Goal: Task Accomplishment & Management: Use online tool/utility

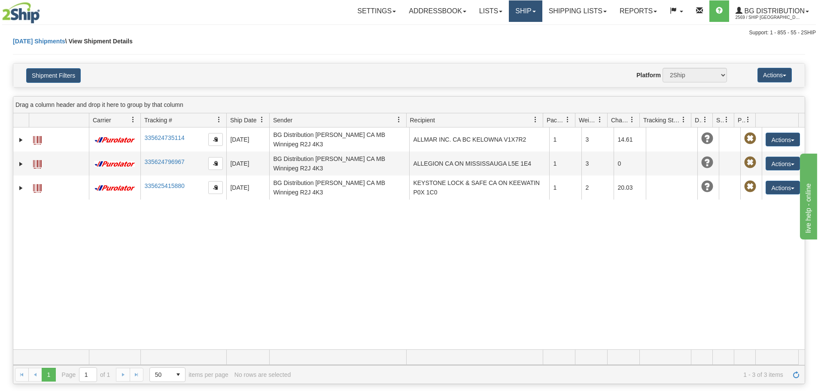
click at [524, 13] on link "Ship" at bounding box center [525, 10] width 33 height 21
click at [523, 27] on link "Ship Screen" at bounding box center [508, 29] width 68 height 11
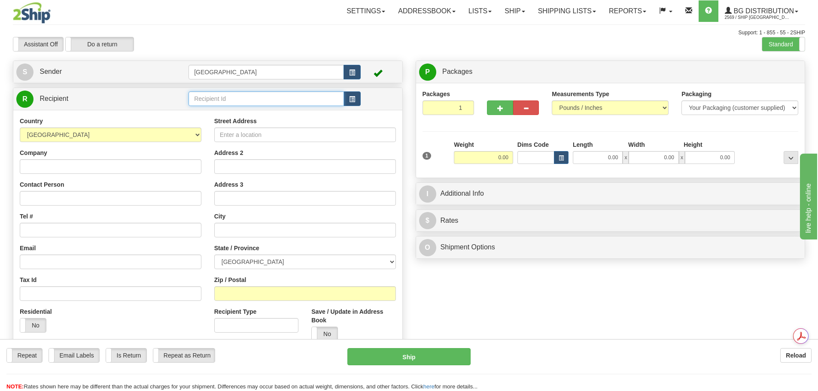
click at [229, 100] on input "text" at bounding box center [265, 98] width 155 height 15
click at [223, 110] on div "80004" at bounding box center [264, 111] width 147 height 9
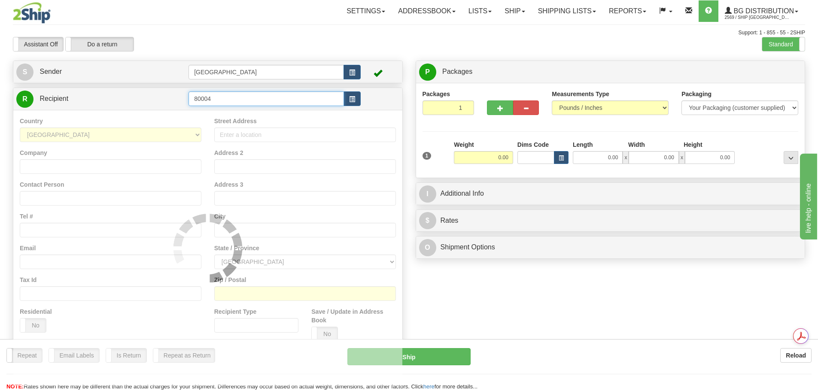
type input "80004"
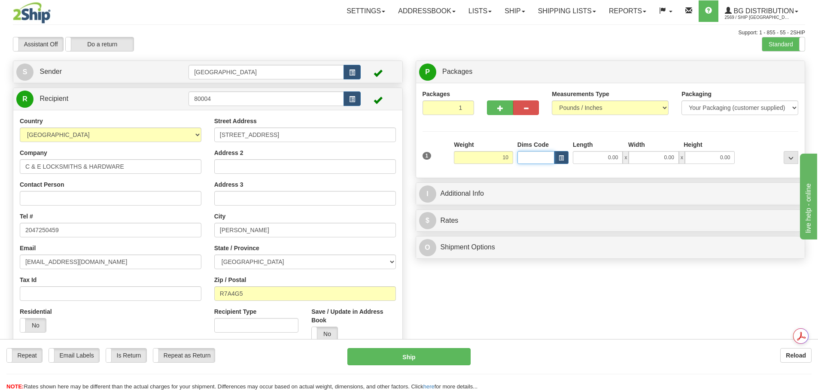
type input "10.00"
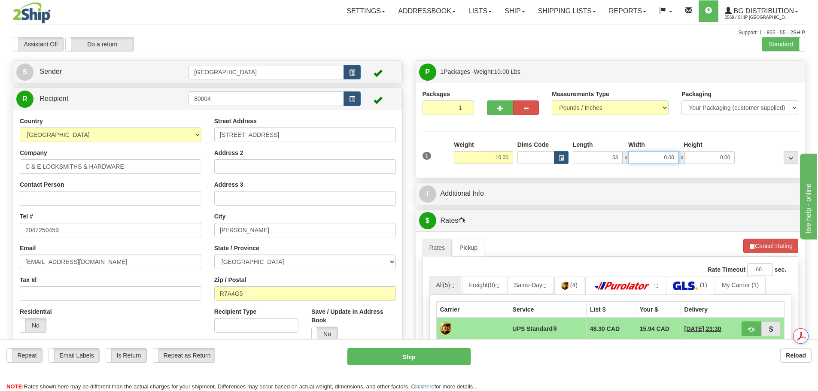
type input "53.00"
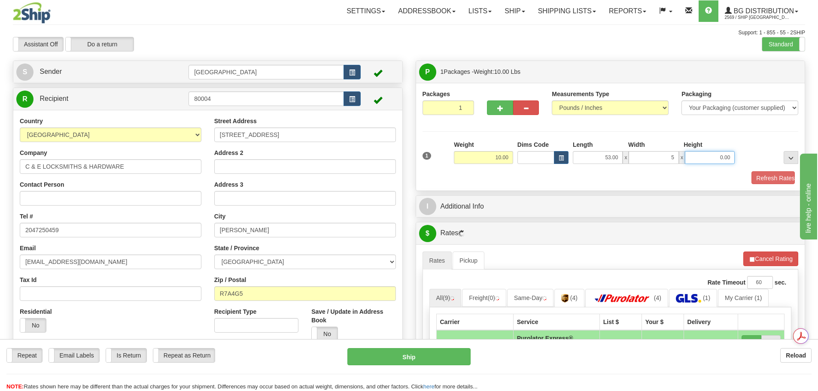
type input "5.00"
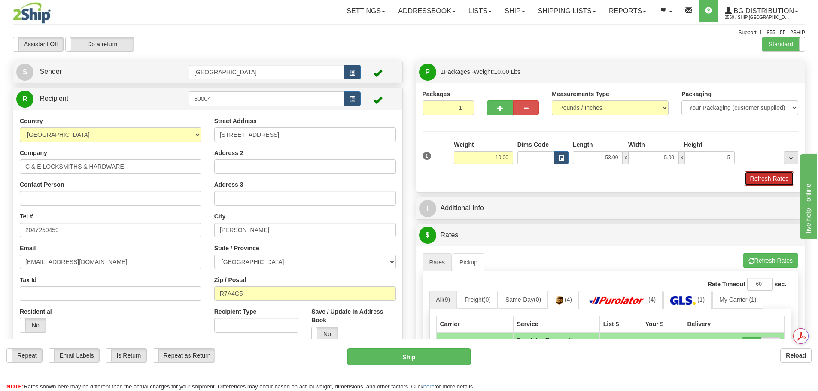
type input "5.00"
click at [767, 177] on button "Refresh Rates" at bounding box center [768, 178] width 49 height 15
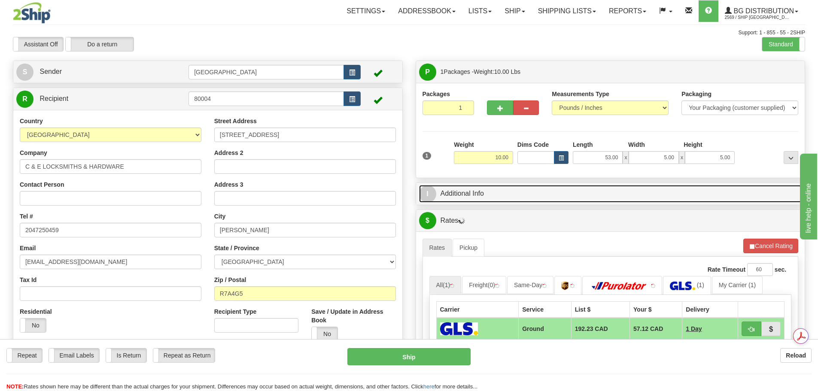
click at [566, 197] on link "I Additional Info" at bounding box center [610, 194] width 383 height 18
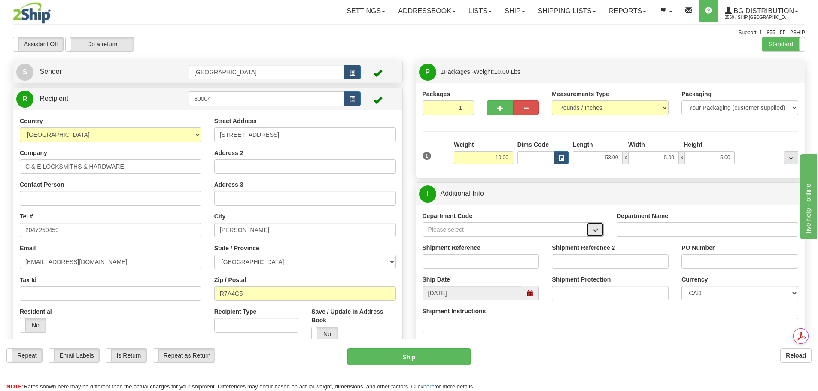
click at [598, 230] on span "button" at bounding box center [595, 230] width 6 height 6
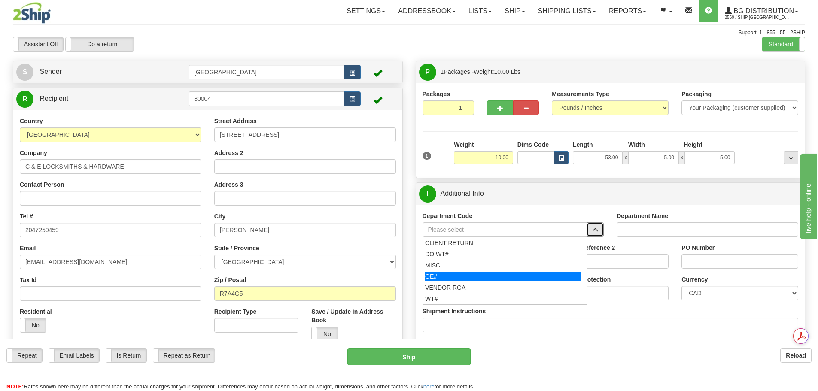
click at [538, 273] on div "OE#" at bounding box center [502, 276] width 156 height 9
type input "OE#"
type input "ORDERS"
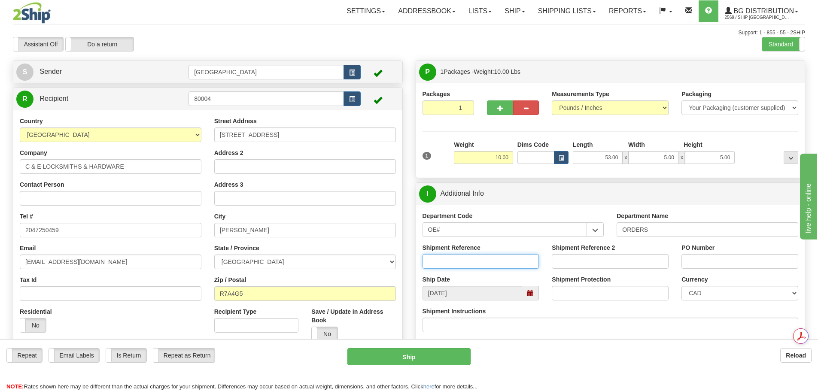
click at [478, 266] on input "Shipment Reference" at bounding box center [480, 261] width 117 height 15
type input "90039610-00"
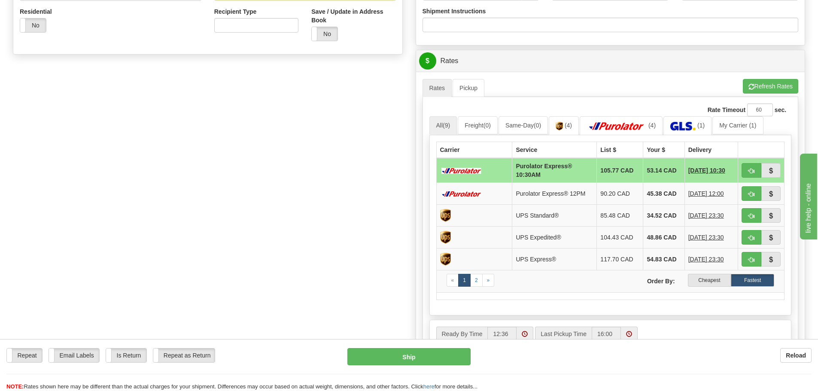
scroll to position [300, 0]
type input "JASON AUG 11"
click at [712, 280] on label "Cheapest" at bounding box center [709, 279] width 43 height 13
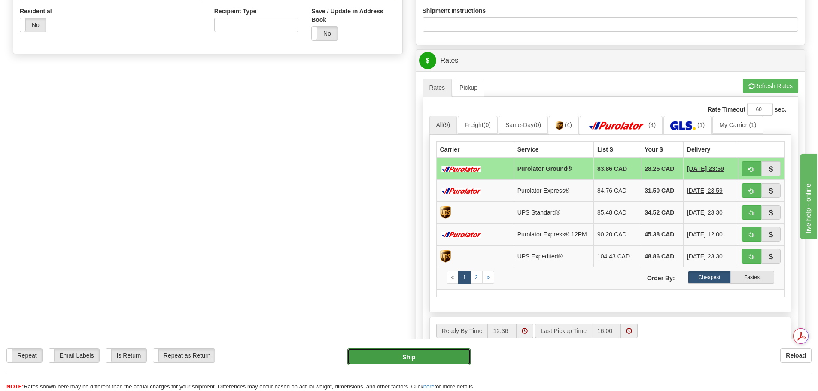
click at [380, 352] on button "Ship" at bounding box center [408, 356] width 123 height 17
type input "260"
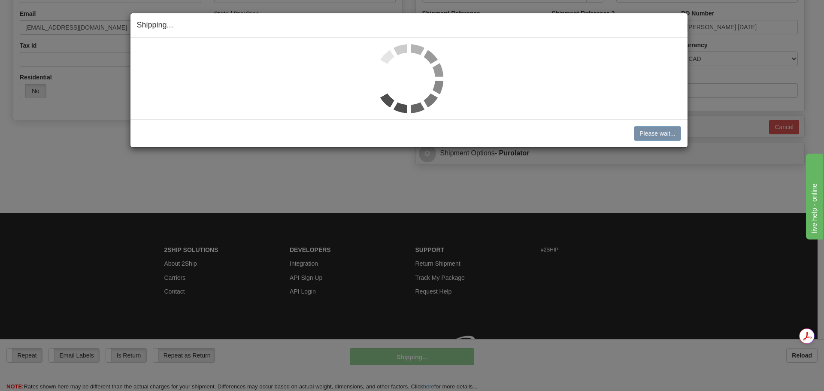
scroll to position [247, 0]
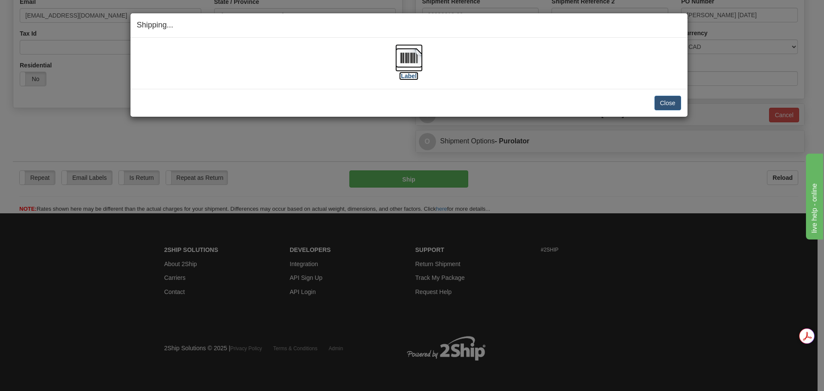
click at [411, 45] on img at bounding box center [408, 57] width 27 height 27
click at [672, 103] on button "Close" at bounding box center [668, 103] width 27 height 15
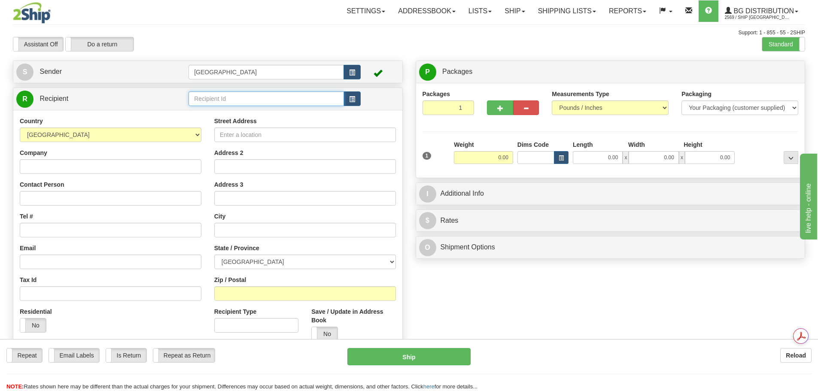
click at [199, 101] on input "text" at bounding box center [265, 98] width 155 height 15
click at [219, 113] on div "80094" at bounding box center [264, 111] width 147 height 9
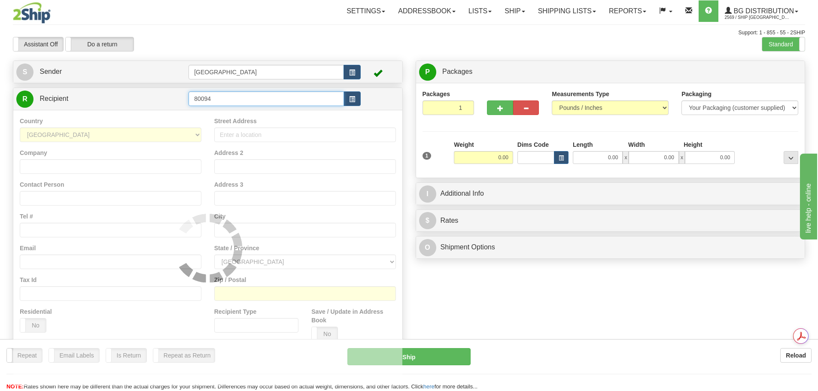
type input "80094"
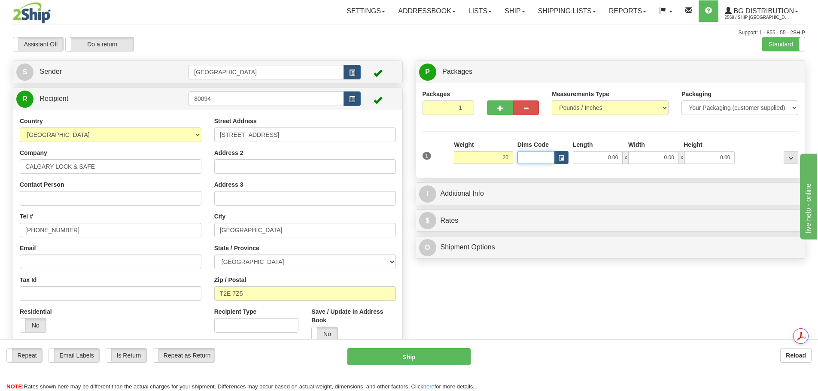
type input "20.00"
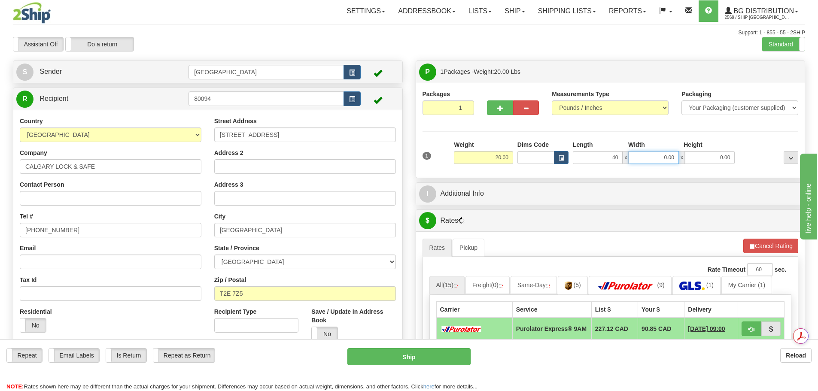
type input "40.00"
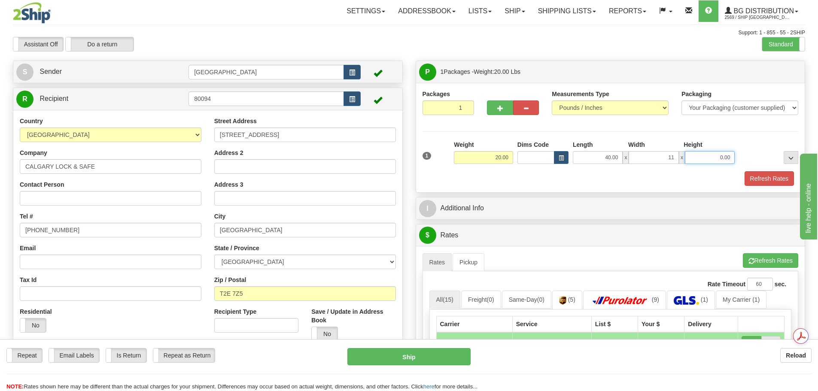
type input "11.00"
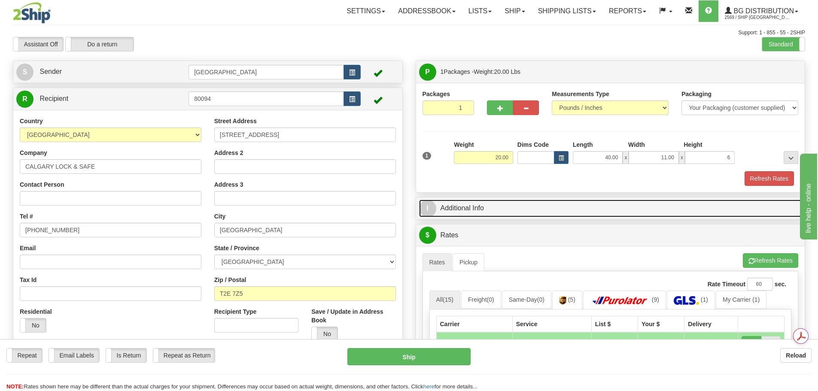
type input "6.00"
click at [548, 212] on link "I Additional Info" at bounding box center [610, 209] width 383 height 18
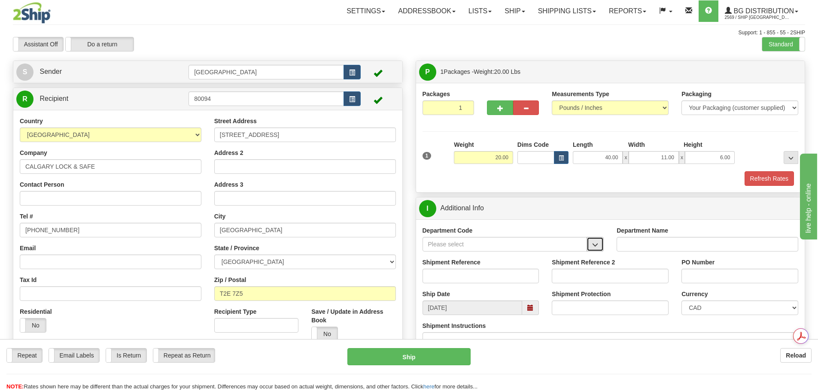
click at [597, 246] on span "button" at bounding box center [595, 245] width 6 height 6
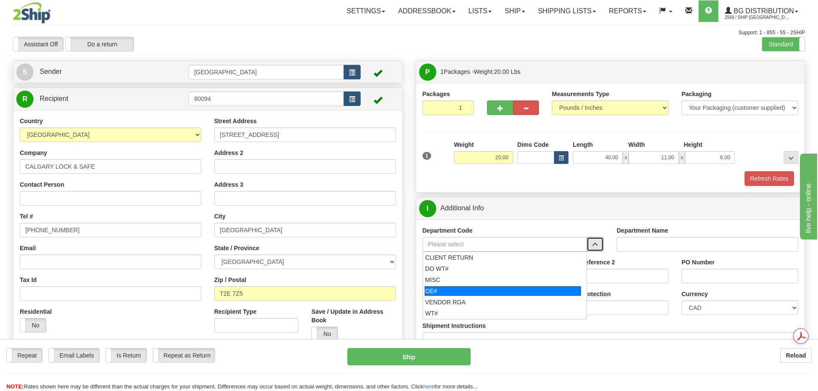
click at [526, 286] on div "OE#" at bounding box center [502, 290] width 156 height 9
type input "OE#"
type input "ORDERS"
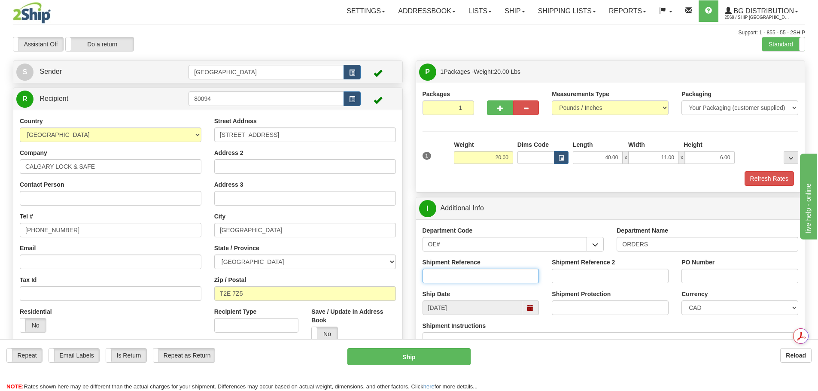
click at [509, 275] on input "Shipment Reference" at bounding box center [480, 276] width 117 height 15
type input "90039521-00; 90037863-00"
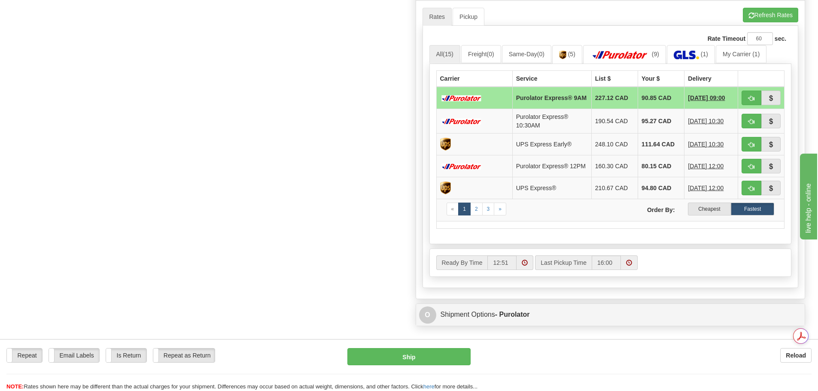
scroll to position [386, 0]
type input "26636; 26187"
click at [715, 215] on label "Cheapest" at bounding box center [709, 208] width 43 height 13
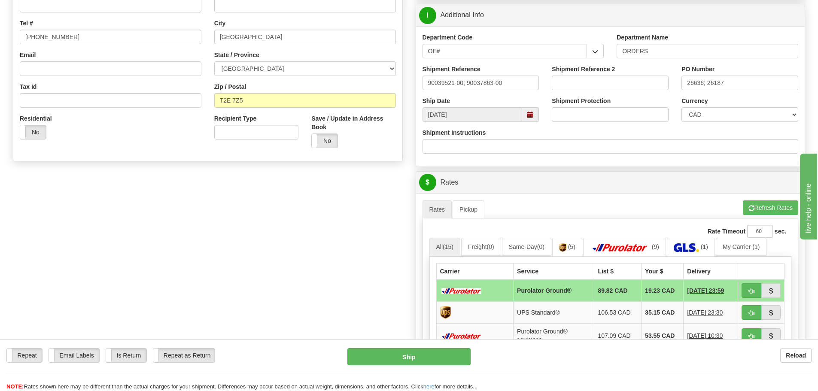
scroll to position [215, 0]
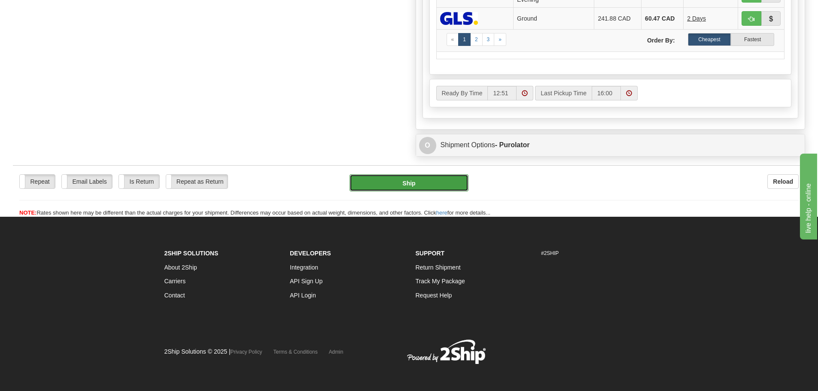
click at [430, 191] on button "Ship" at bounding box center [408, 182] width 119 height 17
type input "260"
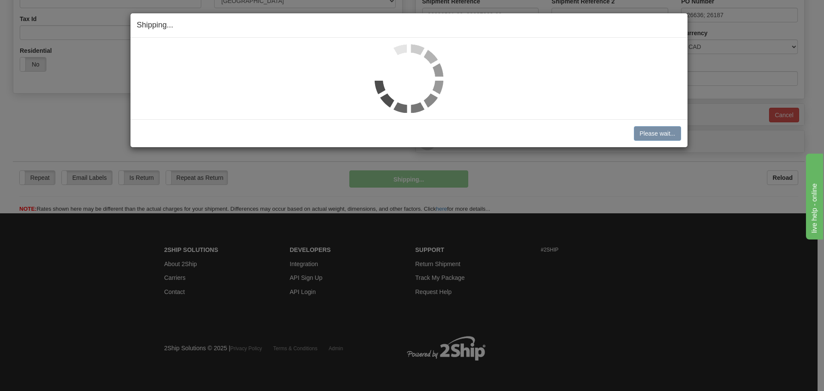
scroll to position [261, 0]
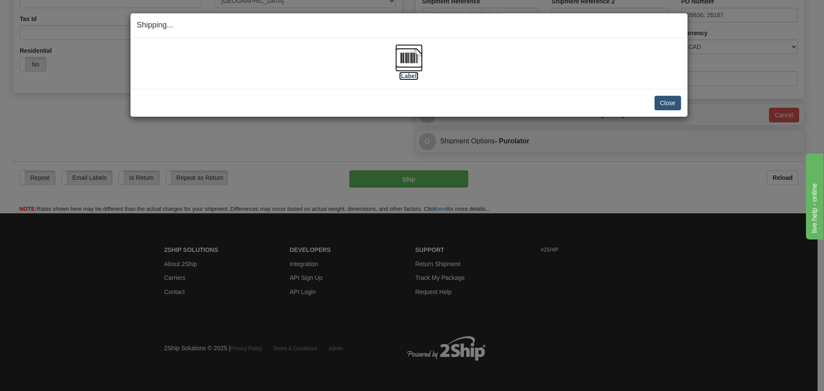
click at [415, 52] on img at bounding box center [408, 57] width 27 height 27
click at [670, 104] on button "Close" at bounding box center [668, 103] width 27 height 15
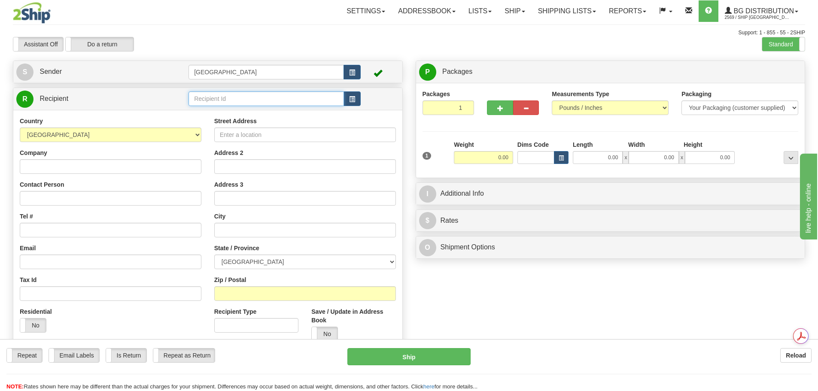
click at [216, 96] on input "text" at bounding box center [265, 98] width 155 height 15
click at [222, 111] on div "52000" at bounding box center [264, 111] width 147 height 9
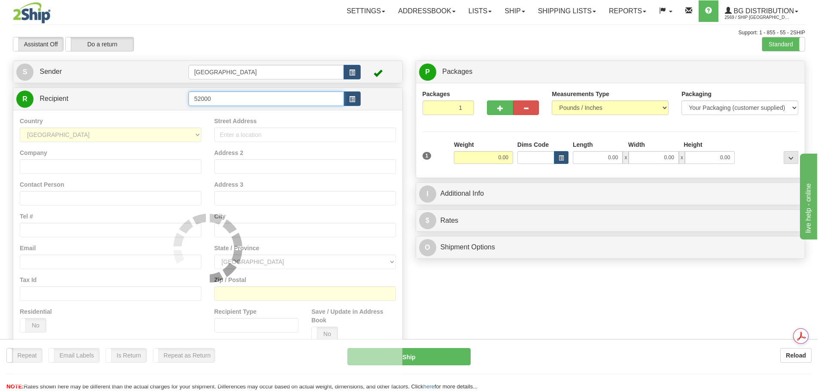
type input "52000"
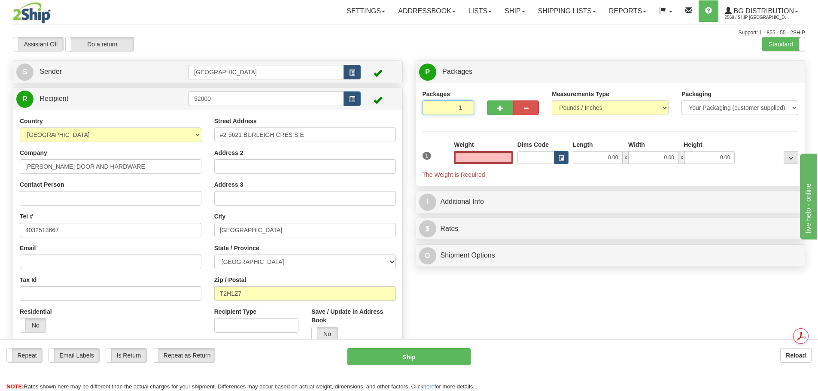
type input "2"
type input "0.00"
click at [466, 106] on input "2" at bounding box center [448, 107] width 52 height 15
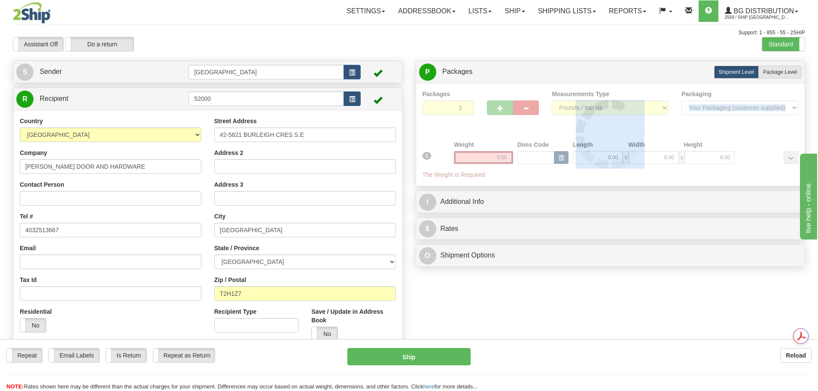
click at [466, 106] on div at bounding box center [610, 135] width 376 height 90
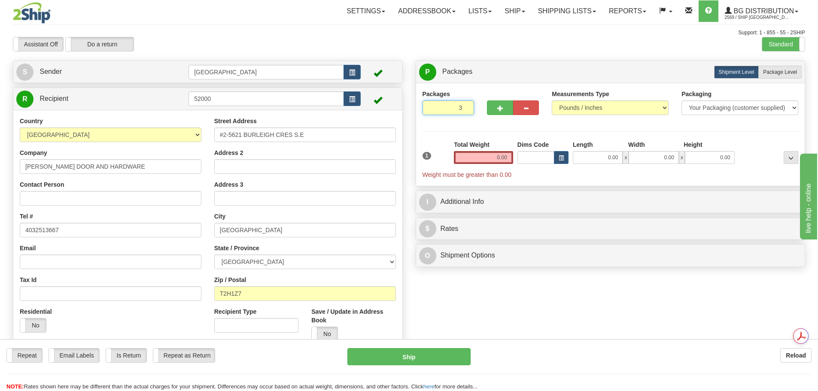
click at [464, 106] on input "3" at bounding box center [448, 107] width 52 height 15
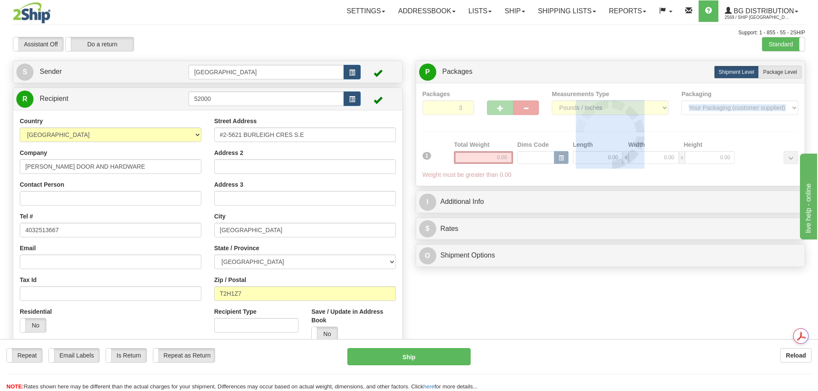
click at [464, 106] on div "Packages 3 1 Measurements Type" at bounding box center [610, 135] width 376 height 90
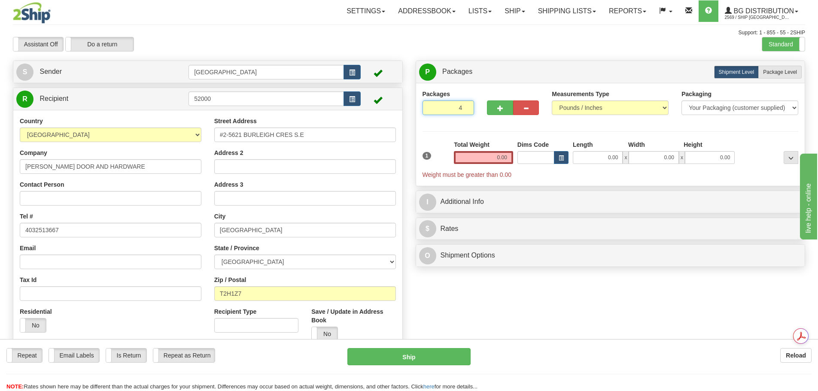
type input "4"
click at [464, 106] on input "4" at bounding box center [448, 107] width 52 height 15
click at [795, 77] on label "Package Level Pack.." at bounding box center [779, 72] width 43 height 13
radio input "true"
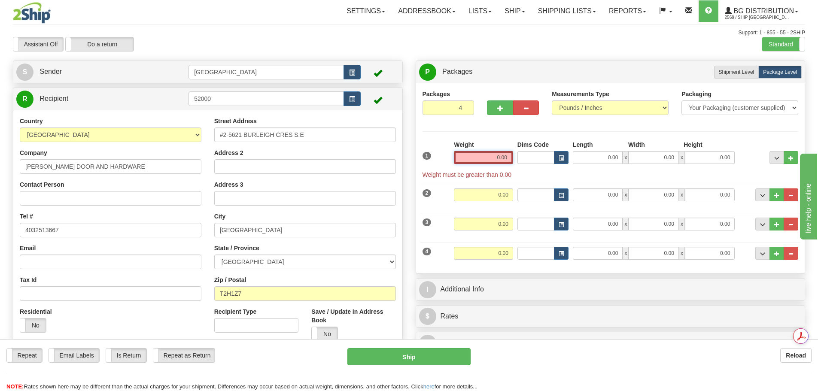
drag, startPoint x: 481, startPoint y: 155, endPoint x: 603, endPoint y: 157, distance: 121.5
click at [580, 159] on div "1 Weight 0.00 Dims Code 0.00" at bounding box center [610, 159] width 380 height 39
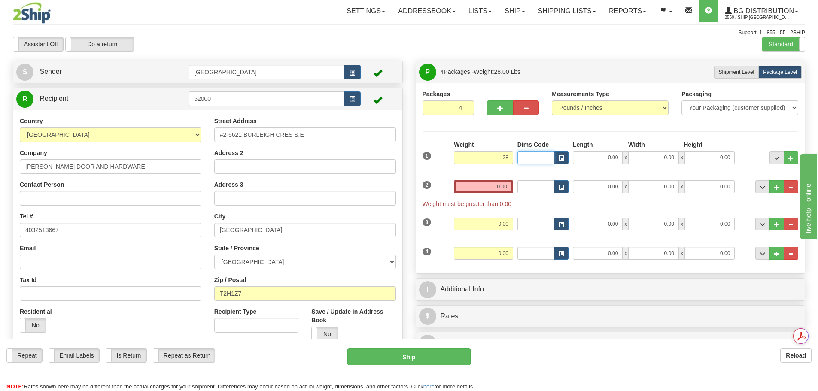
type input "28.00"
type input "14.00"
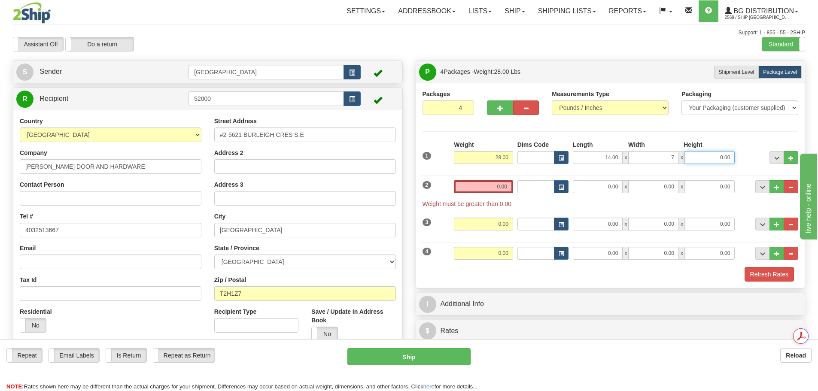
type input "7.00"
type input "6.00"
drag, startPoint x: 490, startPoint y: 186, endPoint x: 543, endPoint y: 186, distance: 52.8
click at [543, 186] on div "2 Weight 0.00 Dims Code Length Width Height" at bounding box center [610, 189] width 380 height 37
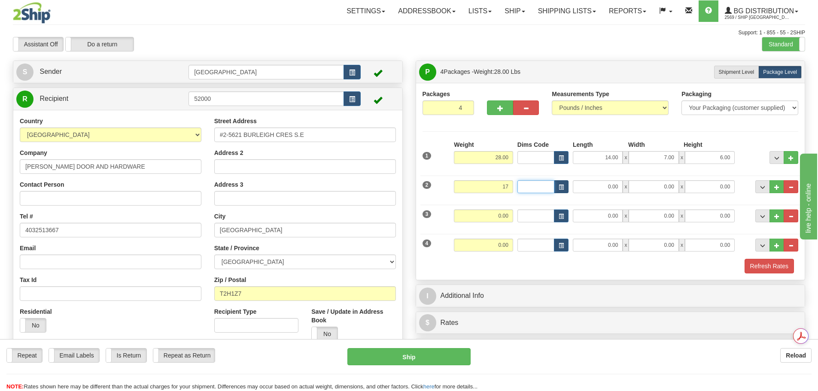
type input "17.00"
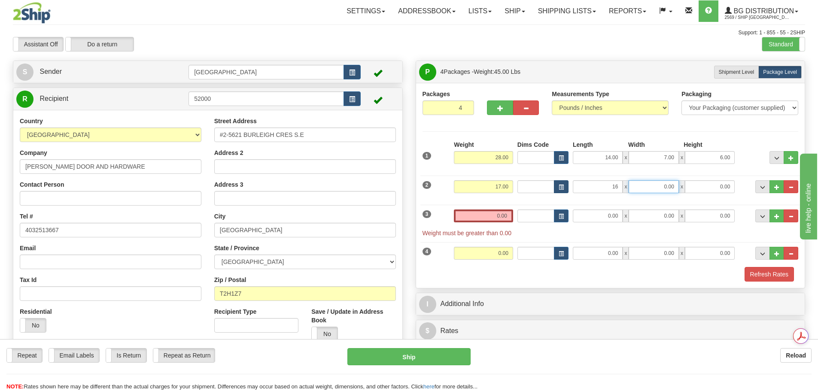
type input "16.00"
type input "12.00"
type input "10.00"
drag, startPoint x: 499, startPoint y: 216, endPoint x: 511, endPoint y: 218, distance: 12.2
click at [511, 218] on input "0.00" at bounding box center [483, 215] width 59 height 13
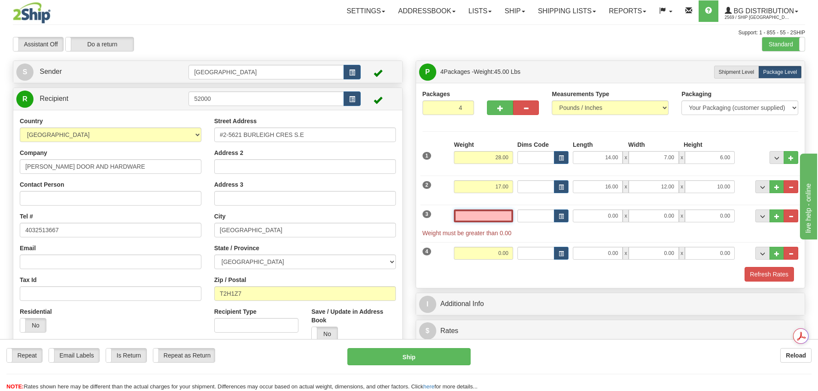
click at [495, 213] on input "text" at bounding box center [483, 215] width 59 height 13
click at [504, 216] on input "text" at bounding box center [483, 215] width 59 height 13
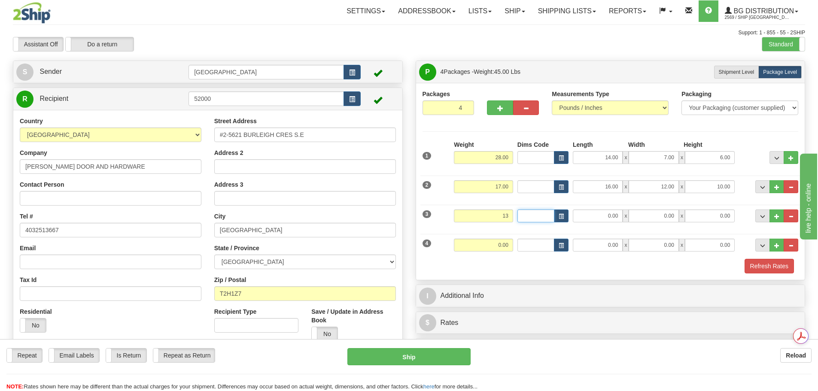
type input "13.00"
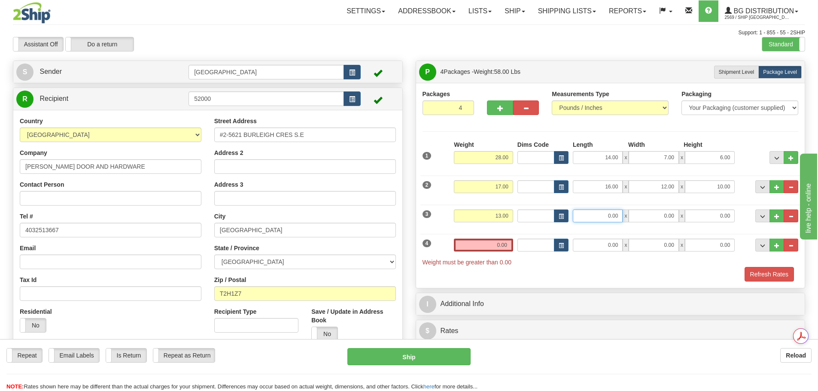
drag, startPoint x: 599, startPoint y: 221, endPoint x: 656, endPoint y: 221, distance: 57.1
click at [656, 221] on div "0.00 x 0.00 x 0.00" at bounding box center [654, 215] width 162 height 13
type input "40.00"
type input "11.00"
type input "5.00"
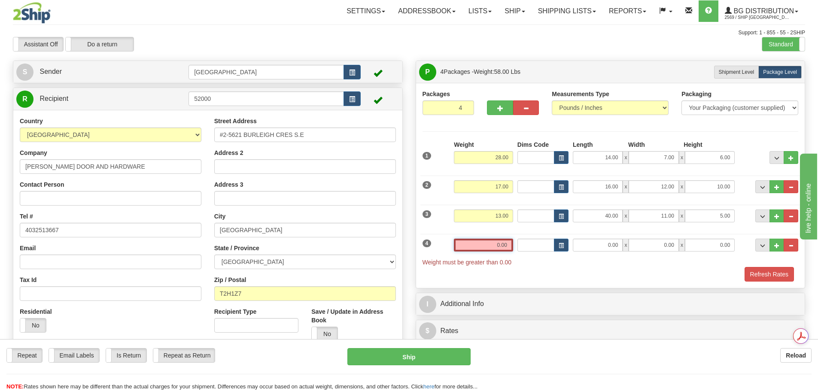
drag, startPoint x: 494, startPoint y: 245, endPoint x: 532, endPoint y: 252, distance: 38.9
click at [532, 252] on div "4 Weight 0.00 Dims Code Length Width Height" at bounding box center [610, 248] width 380 height 37
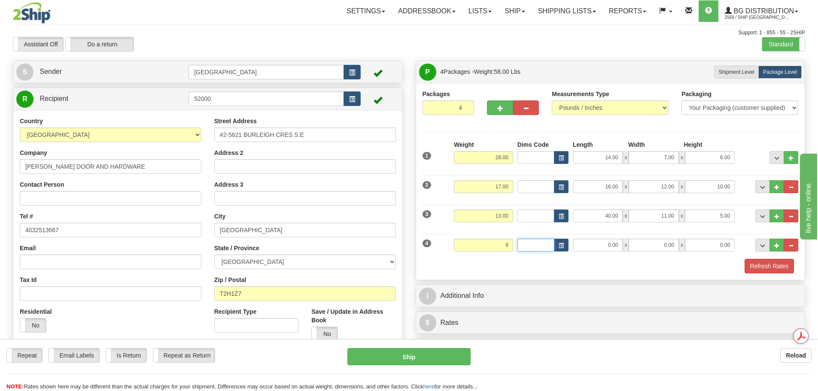
type input "9.00"
type input "88.00"
type input "4.00"
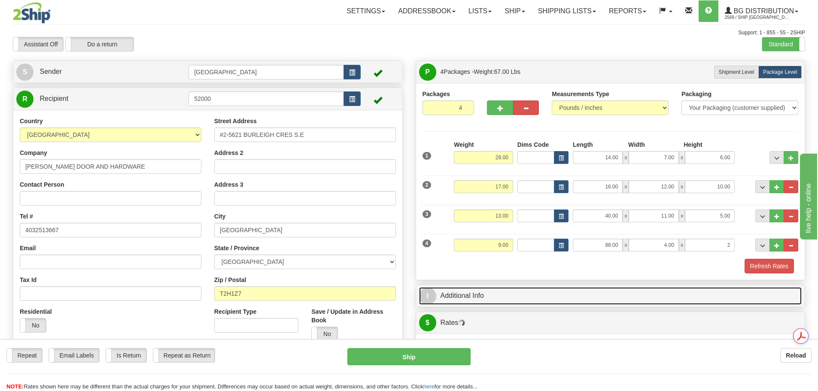
type input "2.00"
click at [560, 297] on link "I Additional Info" at bounding box center [610, 296] width 383 height 18
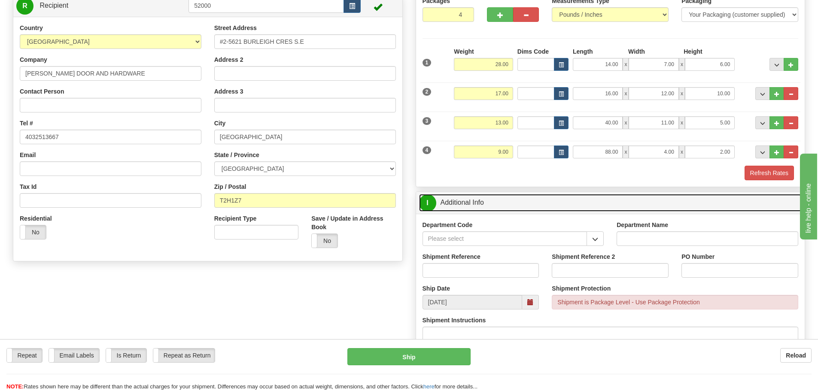
scroll to position [172, 0]
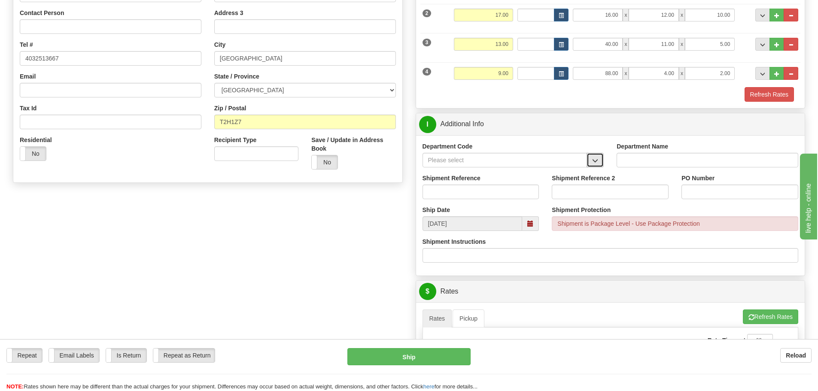
click at [596, 166] on button "button" at bounding box center [594, 160] width 17 height 15
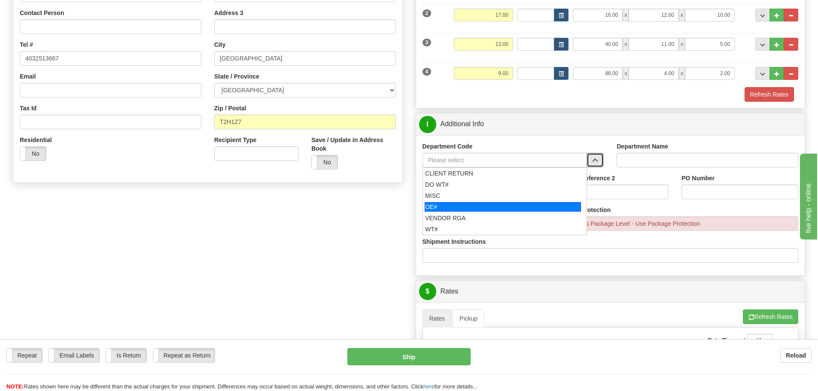
click at [542, 202] on div "OE#" at bounding box center [502, 206] width 156 height 9
type input "OE#"
type input "ORDERS"
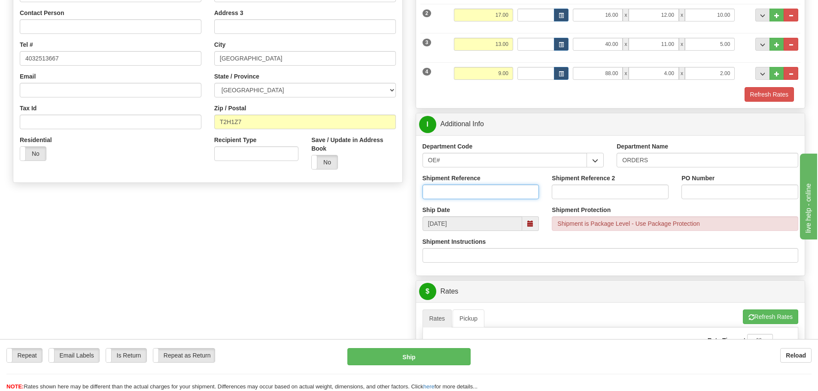
click at [458, 195] on input "Shipment Reference" at bounding box center [480, 192] width 117 height 15
type input "90038509-00; 90038075-01"
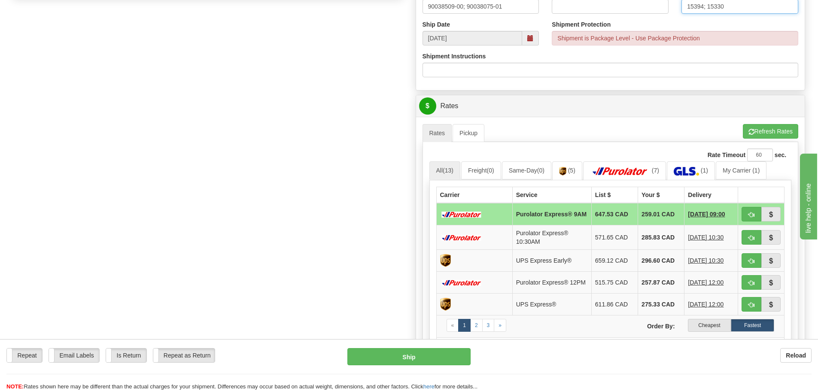
scroll to position [386, 0]
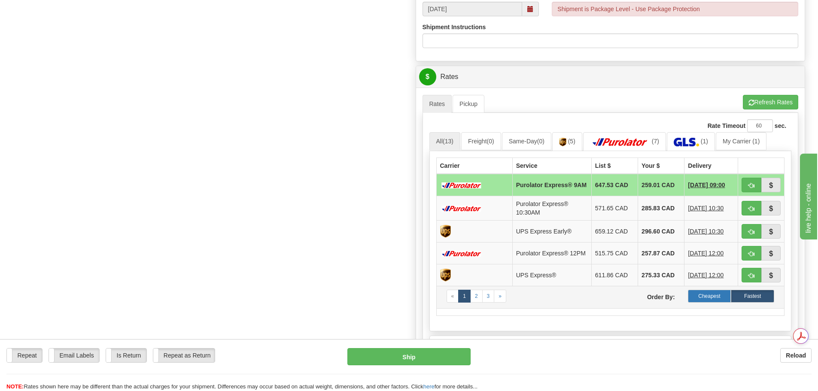
type input "15394; 15330"
click at [719, 303] on label "Cheapest" at bounding box center [709, 296] width 43 height 13
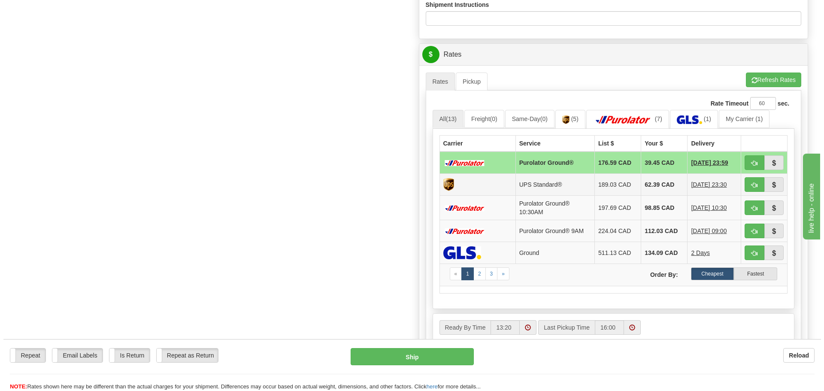
scroll to position [429, 0]
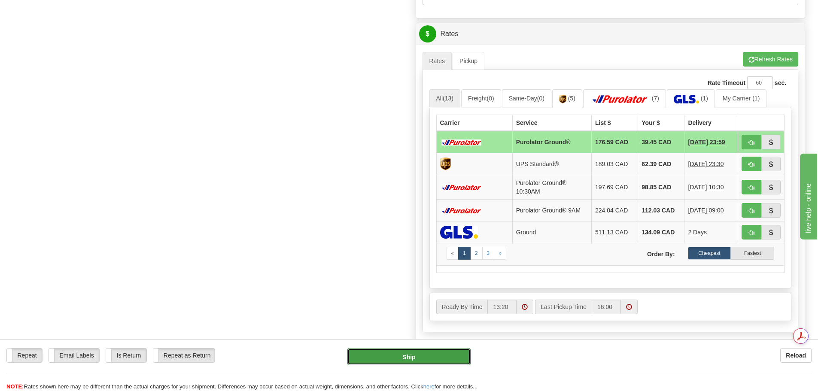
click at [409, 356] on button "Ship" at bounding box center [408, 356] width 123 height 17
type input "260"
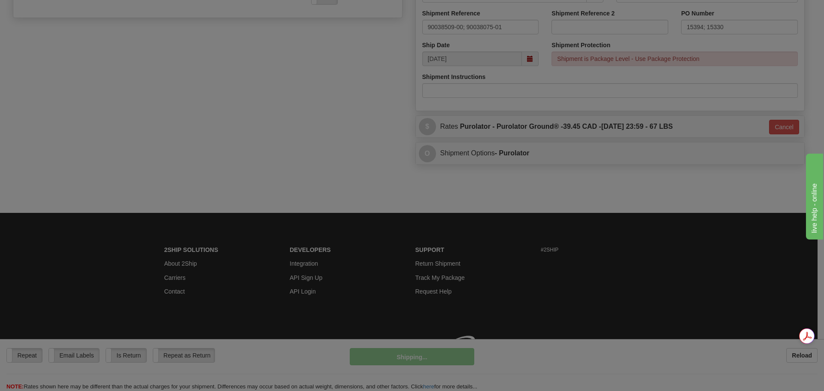
scroll to position [349, 0]
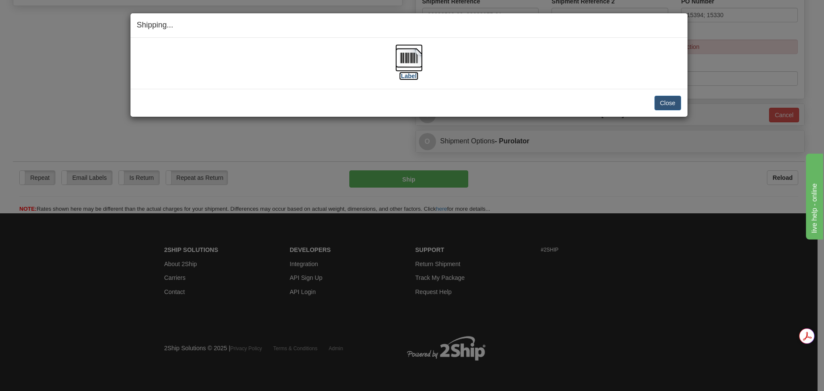
click at [414, 57] on img at bounding box center [408, 57] width 27 height 27
click at [670, 105] on button "Close" at bounding box center [668, 103] width 27 height 15
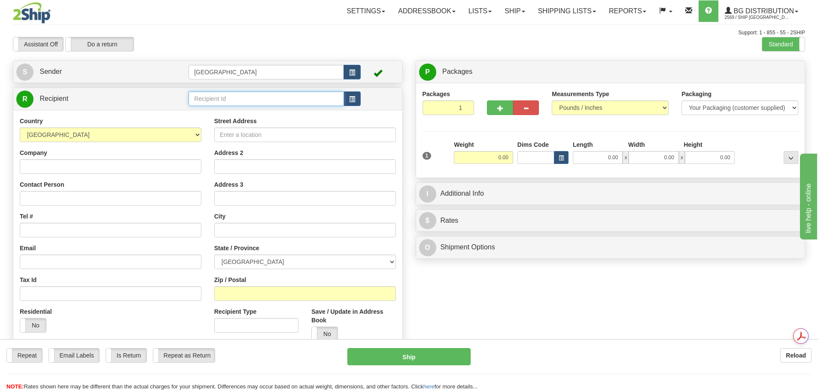
click at [262, 97] on input "text" at bounding box center [265, 98] width 155 height 15
click at [251, 115] on div "80019" at bounding box center [264, 111] width 147 height 9
type input "80019"
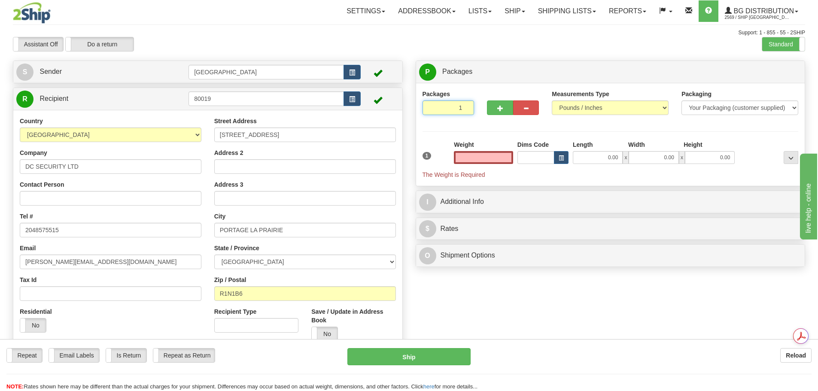
type input "2"
type input "0.00"
type input "2"
click at [467, 105] on input "2" at bounding box center [448, 107] width 52 height 15
click at [777, 78] on label "Package Level Pack.." at bounding box center [779, 72] width 43 height 13
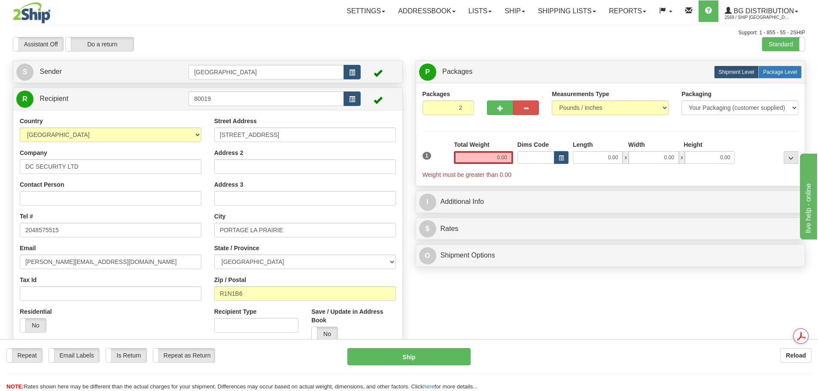
radio input "true"
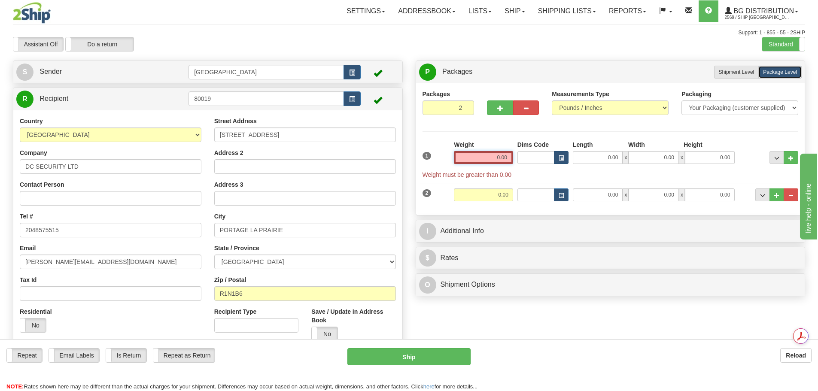
drag, startPoint x: 545, startPoint y: 157, endPoint x: 557, endPoint y: 157, distance: 11.6
click at [555, 157] on div "1 Weight 0.00 Dims Code 0.00" at bounding box center [610, 159] width 380 height 39
type input "19.00"
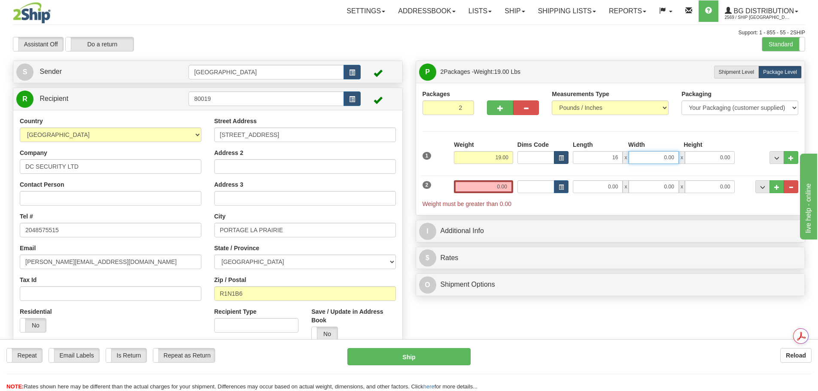
type input "16.00"
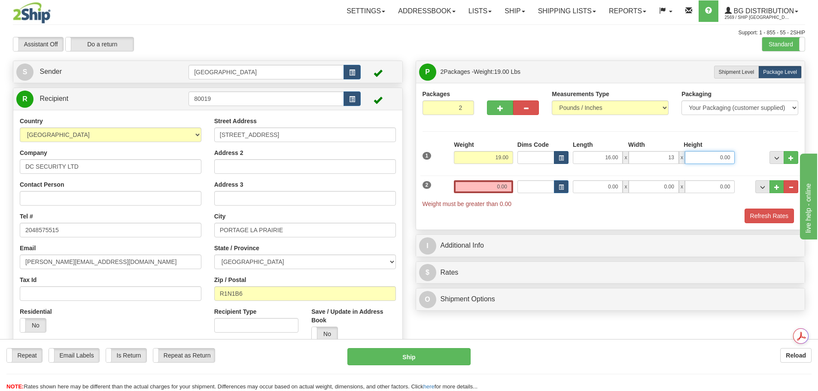
type input "13.00"
type input "11.00"
drag, startPoint x: 498, startPoint y: 187, endPoint x: 552, endPoint y: 185, distance: 53.3
click at [552, 185] on div "2 Weight 0.00 Dims Code Length Width Height" at bounding box center [610, 189] width 380 height 37
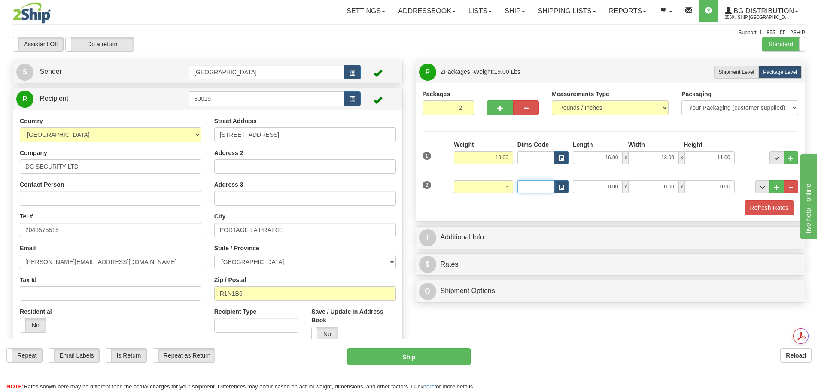
type input "3.00"
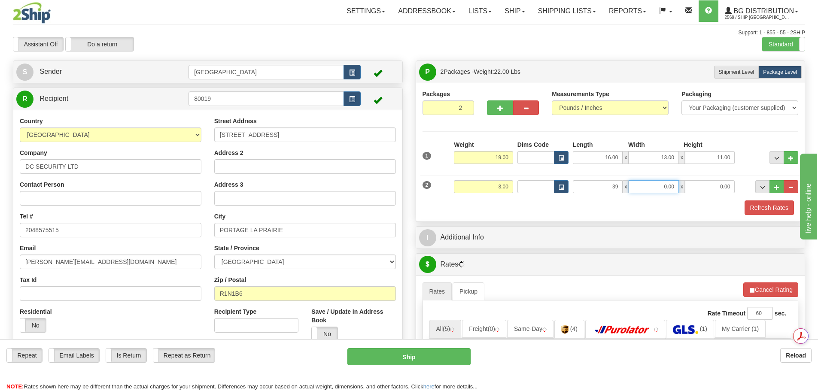
type input "39.00"
type input "5.00"
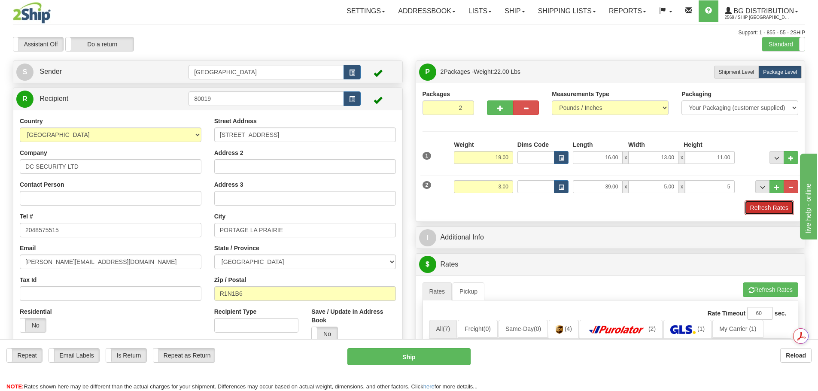
type input "5.00"
click at [752, 203] on button "Refresh Rates" at bounding box center [768, 207] width 49 height 15
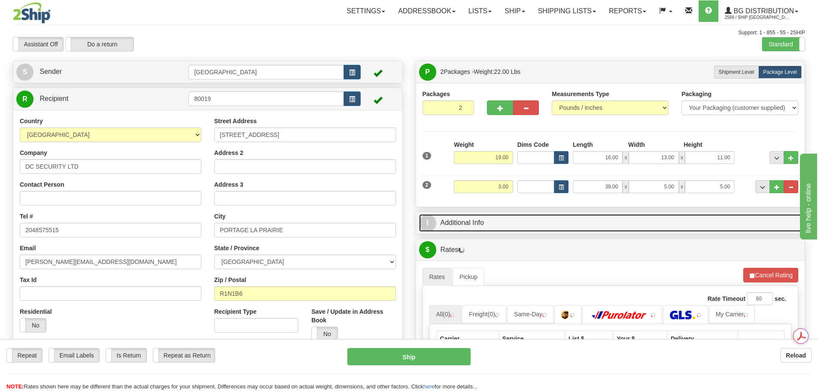
click at [532, 227] on link "I Additional Info" at bounding box center [610, 223] width 383 height 18
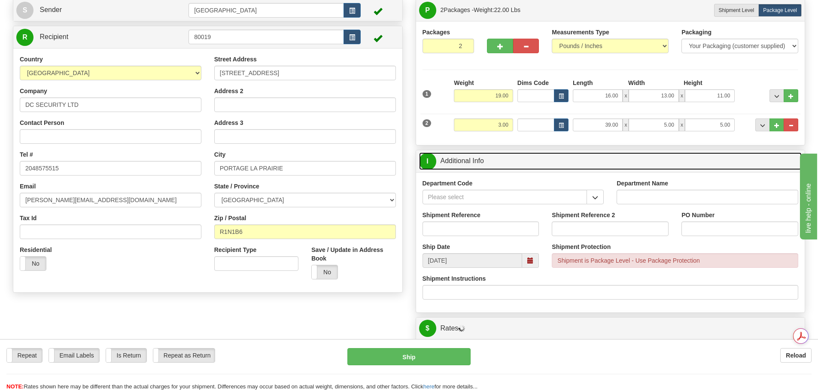
scroll to position [86, 0]
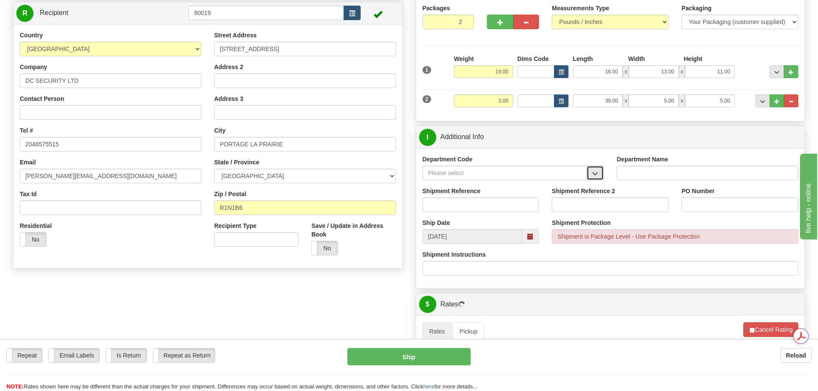
click at [592, 172] on span "button" at bounding box center [595, 174] width 6 height 6
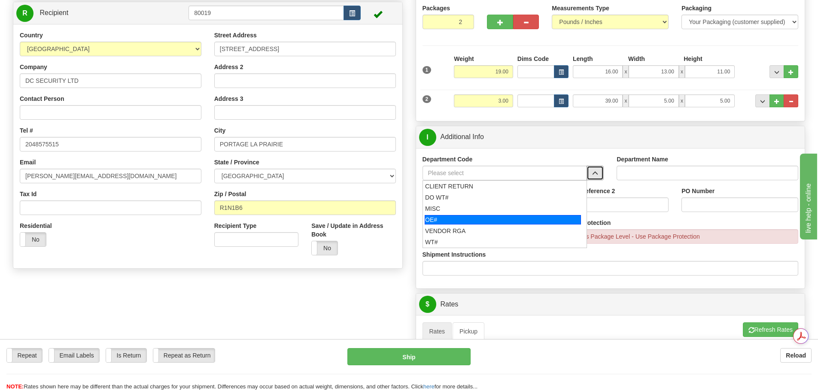
click at [515, 219] on div "OE#" at bounding box center [502, 219] width 156 height 9
type input "OE#"
type input "ORDERS"
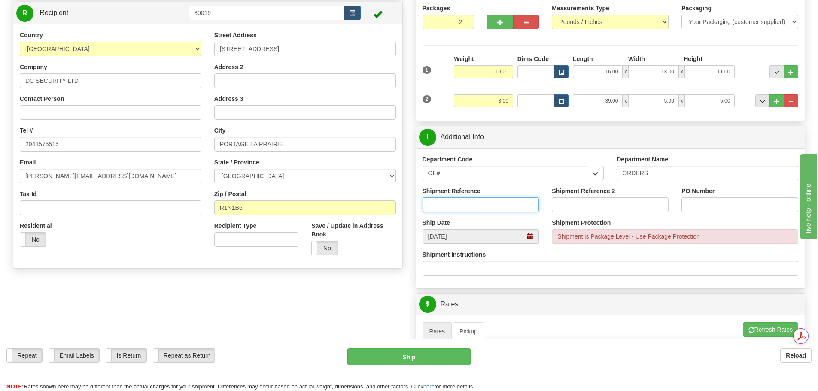
drag, startPoint x: 488, startPoint y: 204, endPoint x: 494, endPoint y: 204, distance: 6.4
click at [488, 204] on input "Shipment Reference" at bounding box center [480, 204] width 117 height 15
type input "90037602-00; 90039532-00;90039305-01"
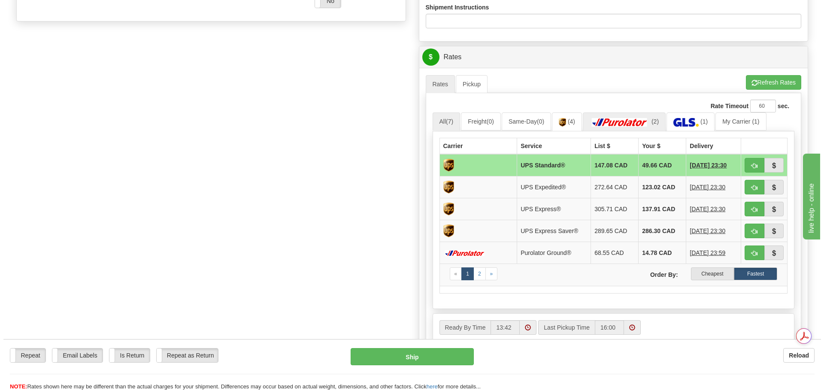
scroll to position [343, 0]
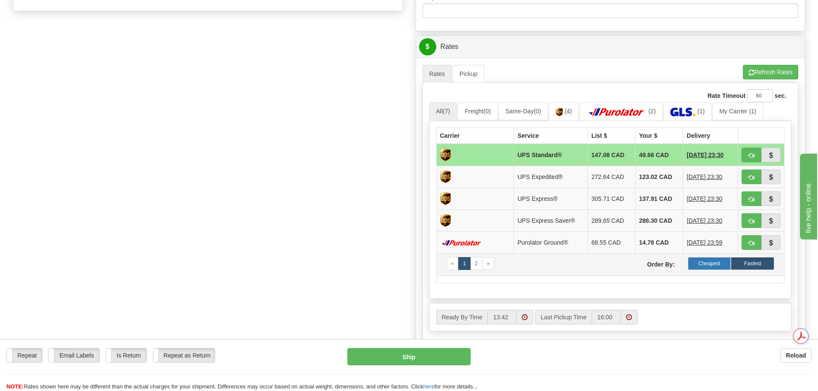
type input "2025-85; 2025-134; 2025-128"
click at [705, 267] on label "Cheapest" at bounding box center [709, 263] width 43 height 13
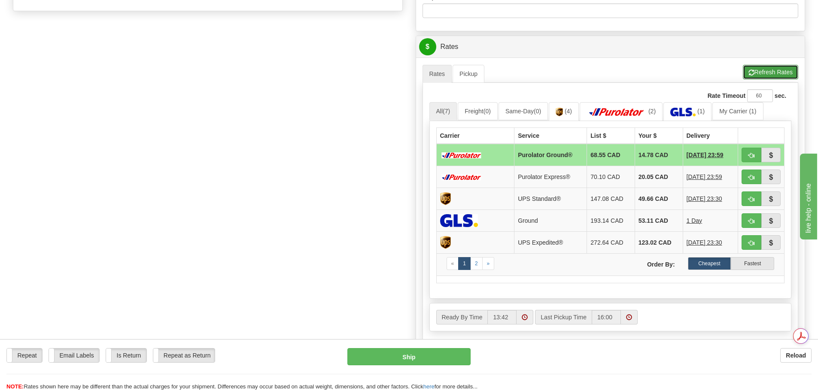
click at [775, 65] on button "Refresh Rates" at bounding box center [769, 72] width 55 height 15
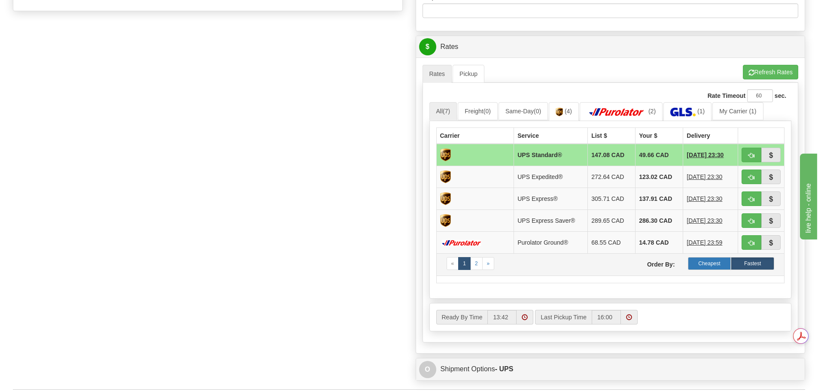
click at [715, 267] on label "Cheapest" at bounding box center [709, 263] width 43 height 13
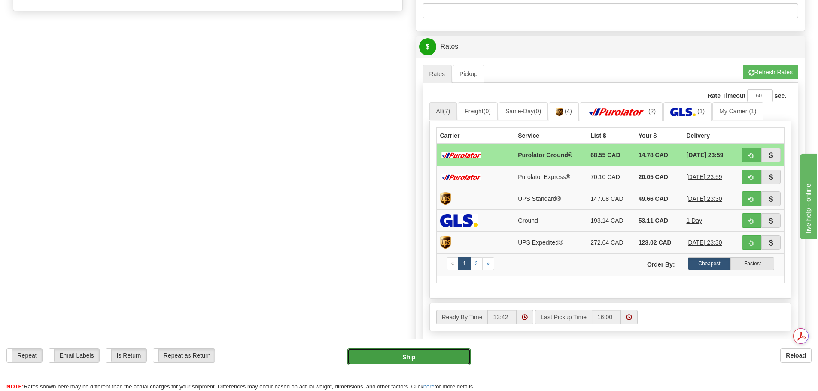
click at [432, 361] on button "Ship" at bounding box center [408, 356] width 123 height 17
type input "260"
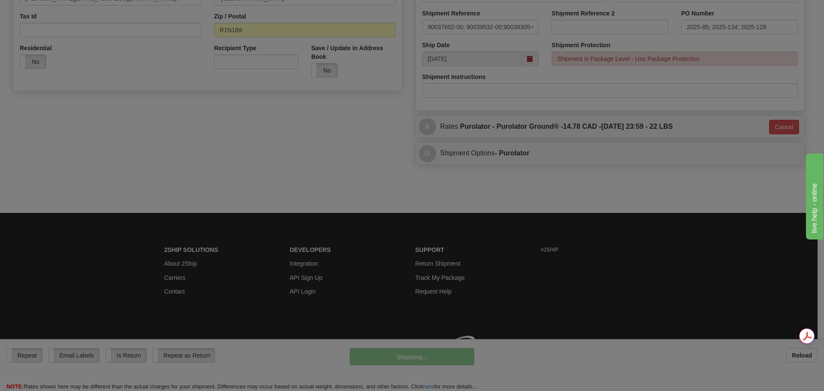
scroll to position [276, 0]
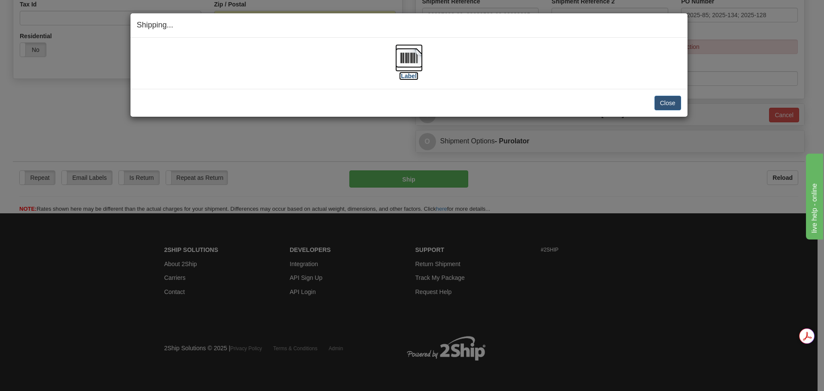
click at [406, 59] on img at bounding box center [408, 57] width 27 height 27
click at [676, 107] on button "Close" at bounding box center [668, 103] width 27 height 15
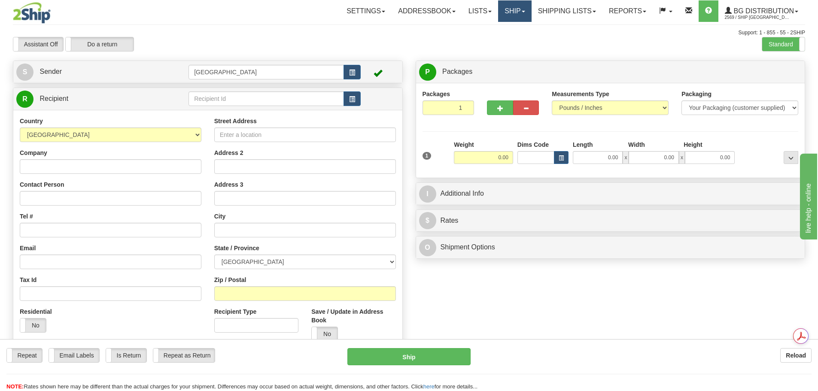
click at [505, 5] on link "Ship" at bounding box center [514, 10] width 33 height 21
click at [506, 28] on link "Ship Screen" at bounding box center [497, 29] width 68 height 11
click at [345, 98] on button "button" at bounding box center [351, 98] width 17 height 15
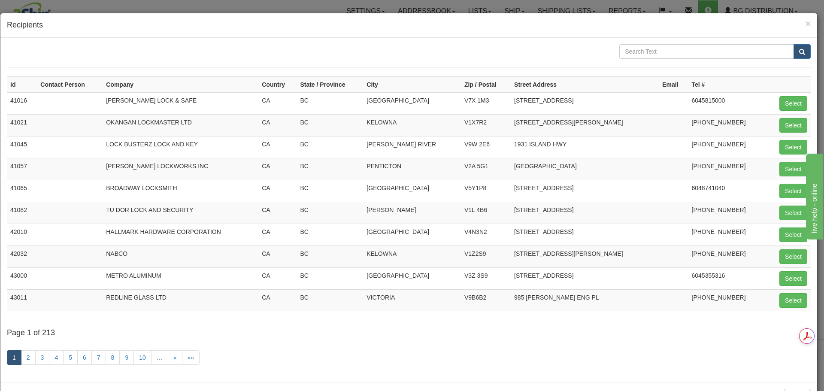
click at [805, 19] on div "× Recipients" at bounding box center [408, 25] width 817 height 24
click at [804, 24] on div "× Recipients" at bounding box center [408, 25] width 817 height 24
click at [806, 18] on span "×" at bounding box center [808, 23] width 5 height 10
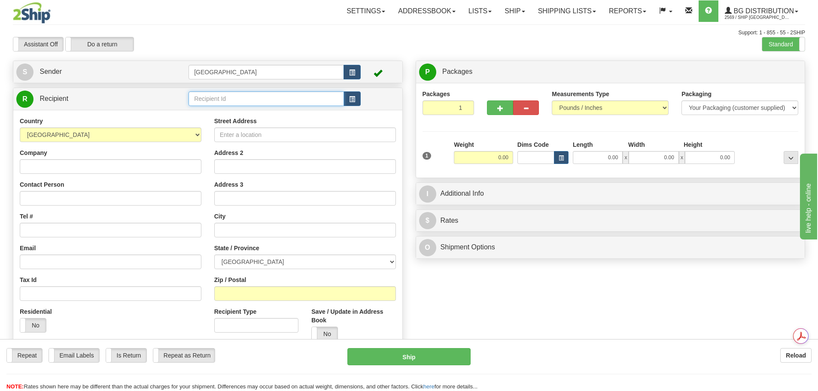
click at [234, 95] on input "text" at bounding box center [265, 98] width 155 height 15
click at [214, 112] on div "4112" at bounding box center [264, 111] width 147 height 9
type input "4112"
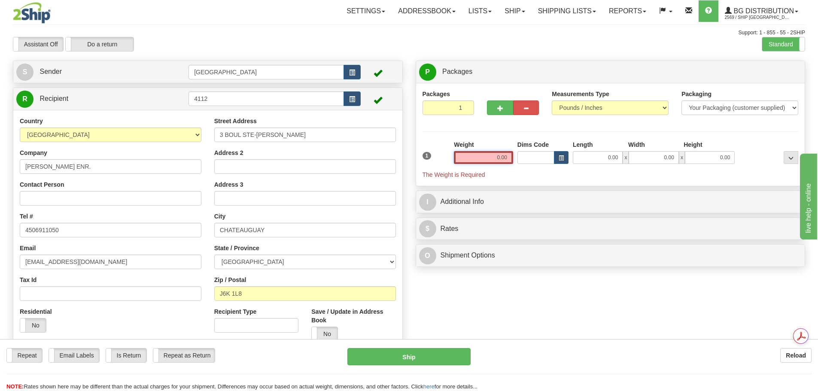
drag, startPoint x: 491, startPoint y: 160, endPoint x: 538, endPoint y: 152, distance: 47.5
click at [538, 152] on div "1 Weight 0.00 Dims Code 0.00" at bounding box center [610, 159] width 380 height 39
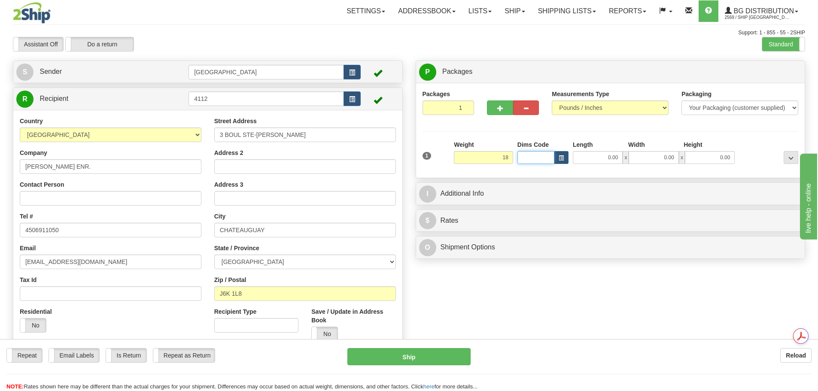
type input "18.00"
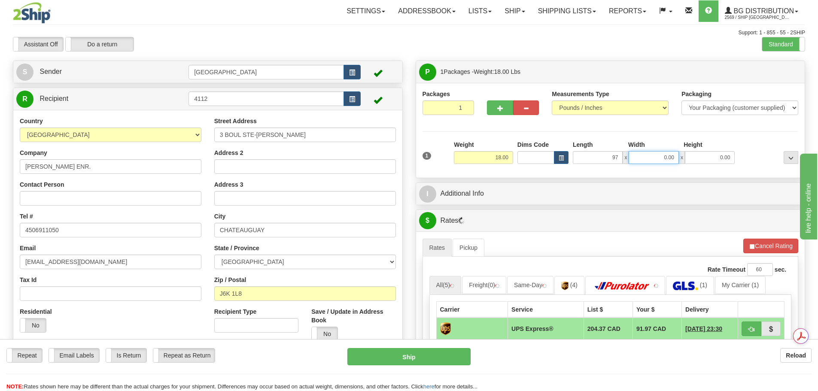
type input "97.00"
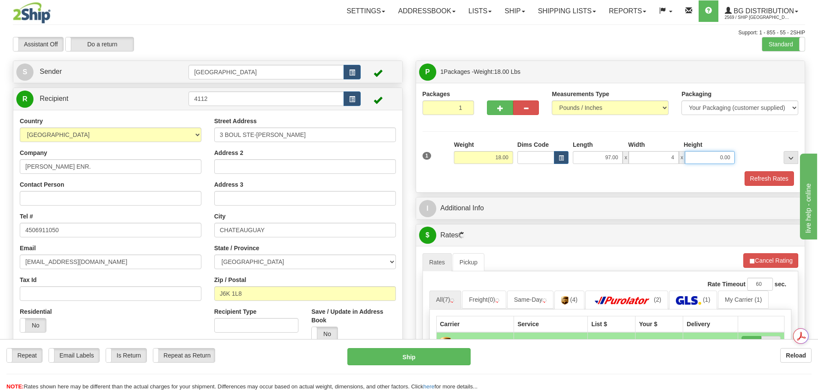
type input "4.00"
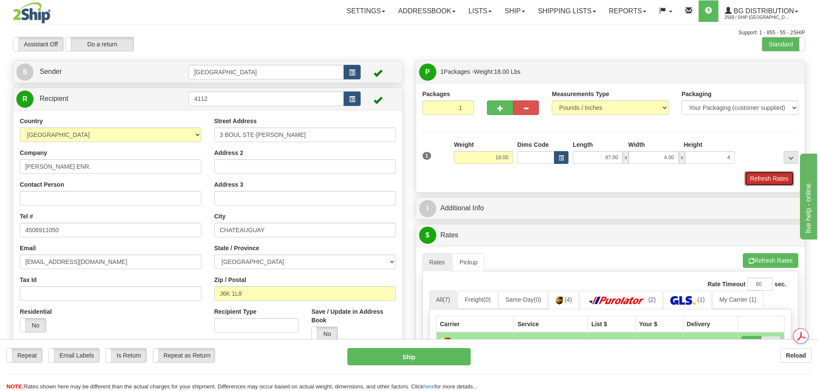
type input "4.00"
click at [770, 182] on button "Refresh Rates" at bounding box center [768, 178] width 49 height 15
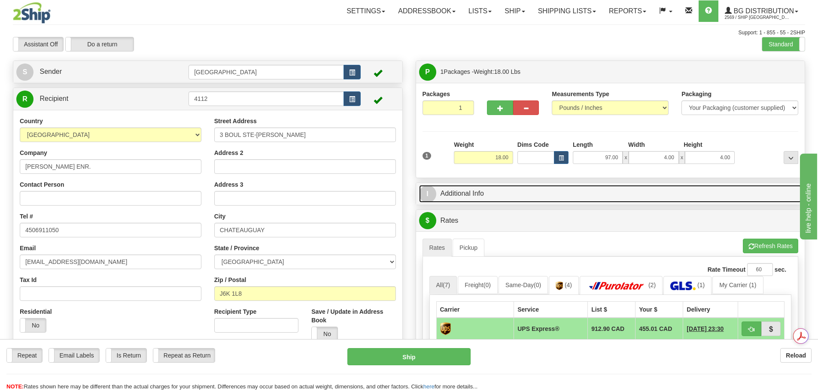
click at [630, 198] on link "I Additional Info" at bounding box center [610, 194] width 383 height 18
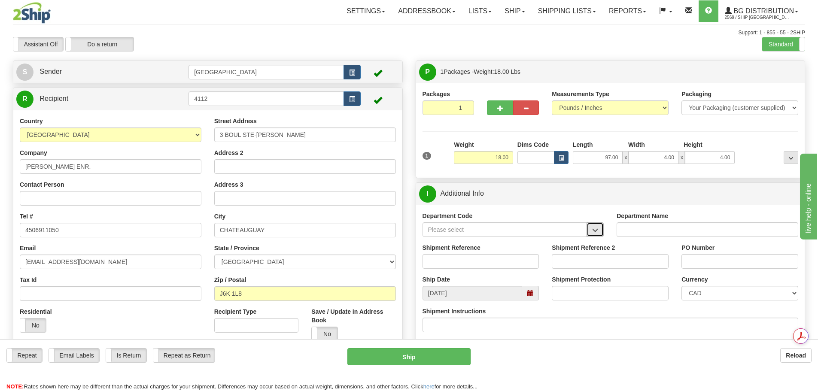
click at [591, 226] on button "button" at bounding box center [594, 229] width 17 height 15
click at [601, 180] on div "P Packages 1 Packages - Weight: 18.00 Lbs Shipment Level Shipm. Package Level P…" at bounding box center [610, 380] width 403 height 638
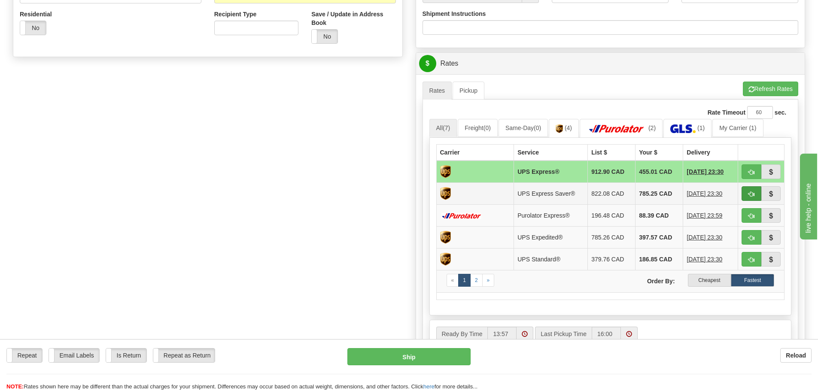
scroll to position [300, 0]
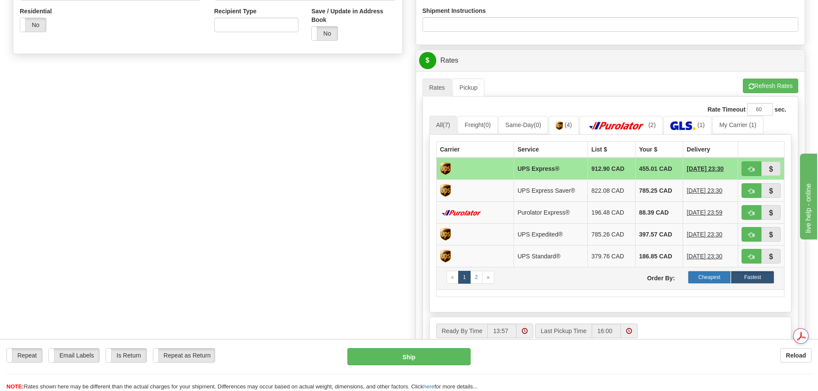
click at [715, 282] on label "Cheapest" at bounding box center [709, 277] width 43 height 13
click at [659, 194] on td "39.28 CAD" at bounding box center [658, 190] width 48 height 22
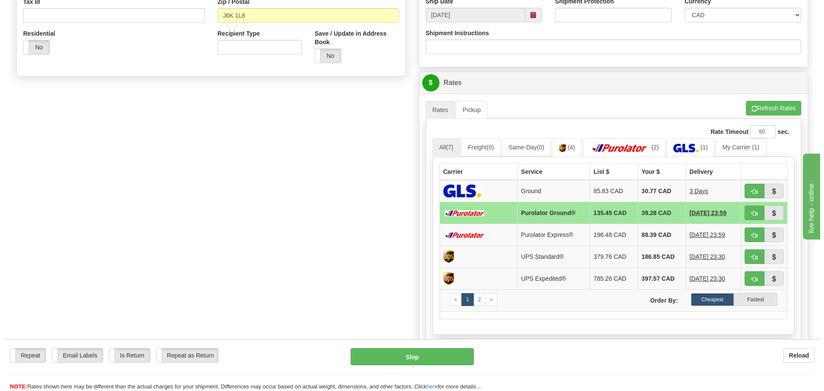
scroll to position [258, 0]
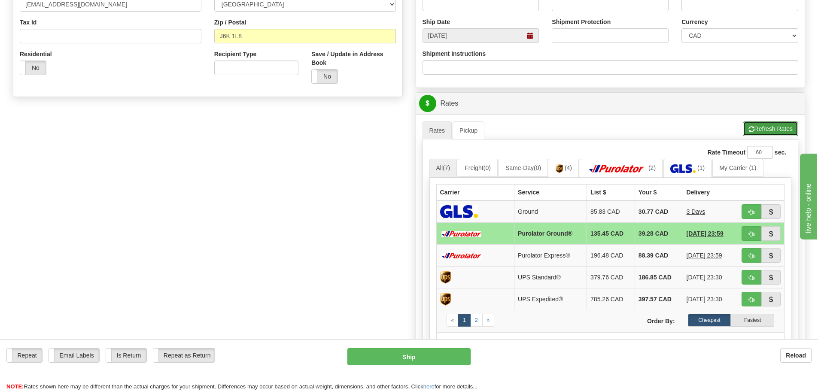
click at [772, 129] on button "Refresh Rates" at bounding box center [769, 128] width 55 height 15
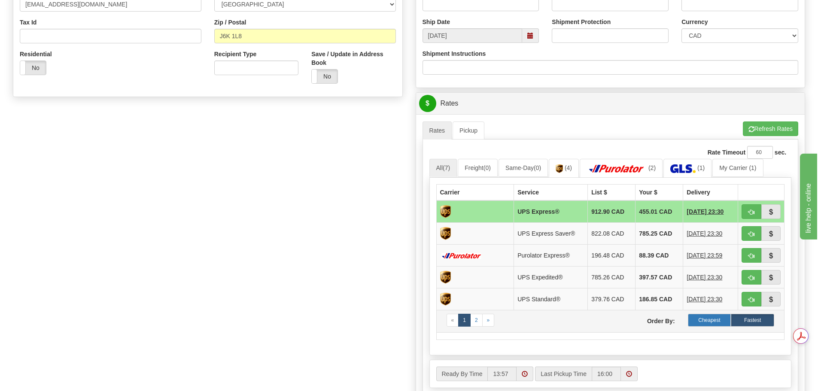
click at [703, 321] on label "Cheapest" at bounding box center [709, 320] width 43 height 13
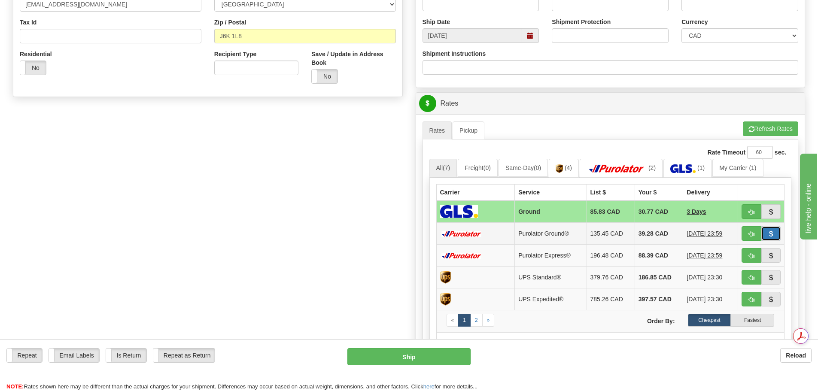
click at [765, 233] on button "button" at bounding box center [771, 233] width 20 height 15
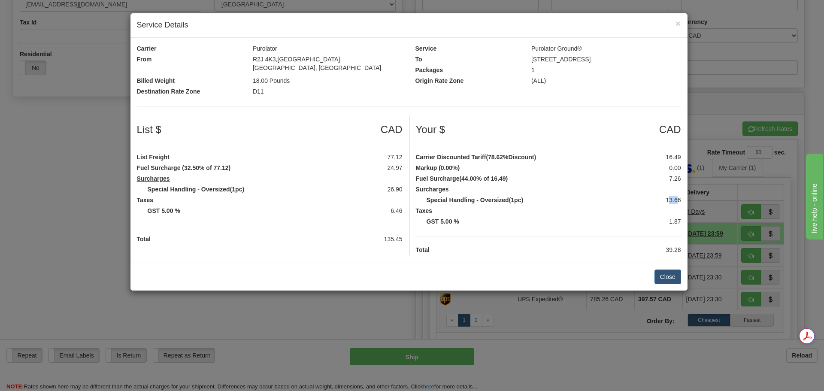
drag, startPoint x: 679, startPoint y: 191, endPoint x: 668, endPoint y: 189, distance: 10.9
click at [668, 196] on div "13.66" at bounding box center [654, 200] width 67 height 9
drag, startPoint x: 668, startPoint y: 187, endPoint x: 673, endPoint y: 189, distance: 5.8
click at [673, 196] on div "13.66" at bounding box center [654, 200] width 67 height 9
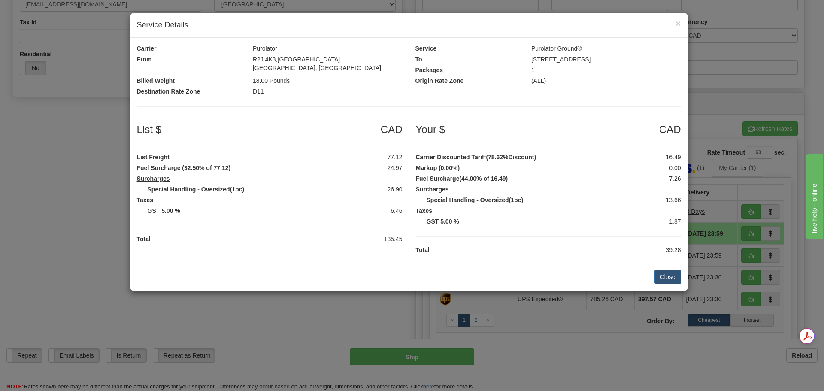
click at [653, 206] on label "Taxes" at bounding box center [548, 210] width 278 height 9
drag, startPoint x: 667, startPoint y: 190, endPoint x: 693, endPoint y: 194, distance: 26.5
click at [693, 194] on div "× Service Details Carrier Purolator Service Purolator Ground® From R2J 4K3,[GEO…" at bounding box center [412, 195] width 824 height 391
click at [678, 206] on label "Taxes" at bounding box center [548, 210] width 278 height 9
